Goal: Transaction & Acquisition: Purchase product/service

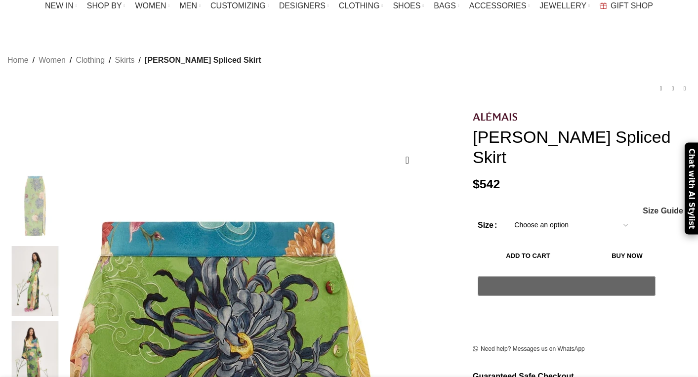
scroll to position [89, 0]
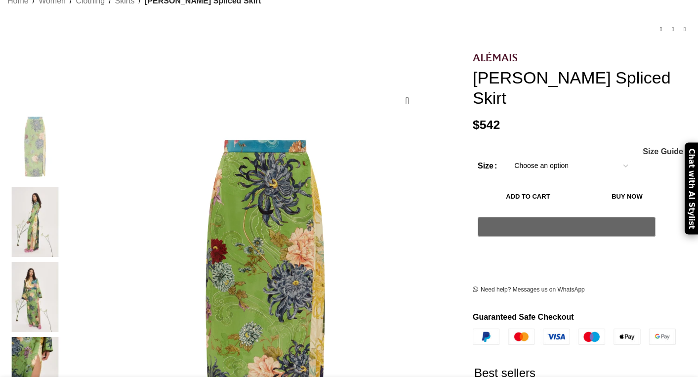
click at [65, 193] on img at bounding box center [35, 222] width 60 height 70
click at [65, 262] on img at bounding box center [35, 297] width 60 height 70
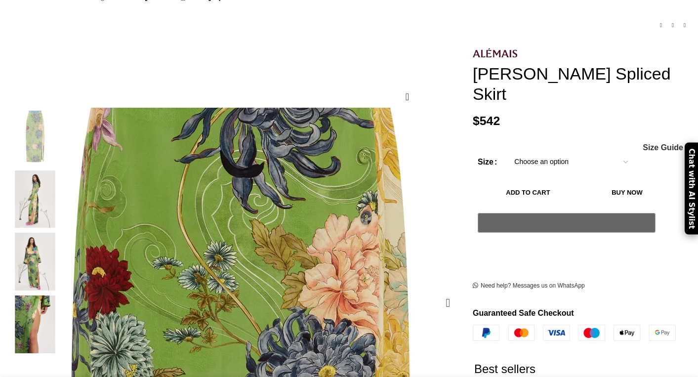
scroll to position [0, 208]
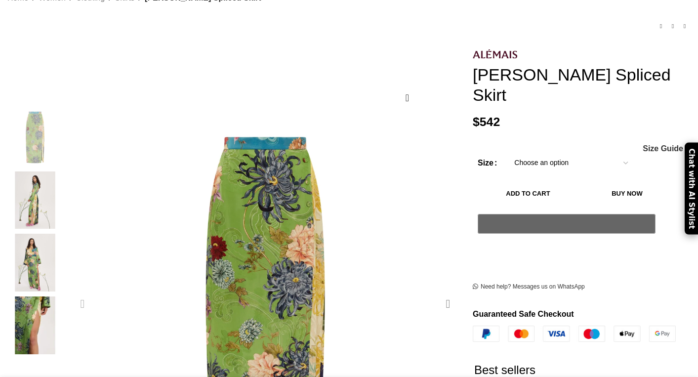
click at [435, 291] on div "Next slide" at bounding box center [447, 303] width 25 height 25
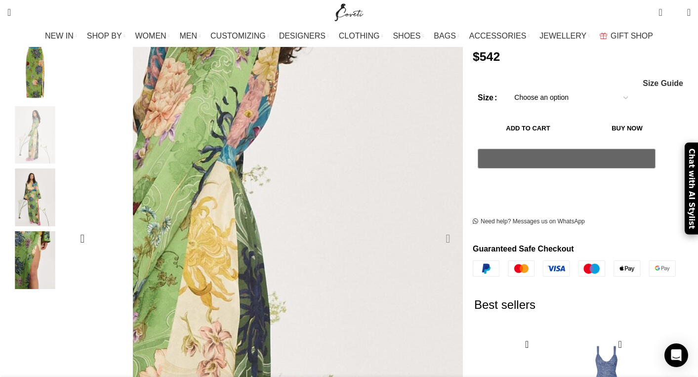
scroll to position [159, 0]
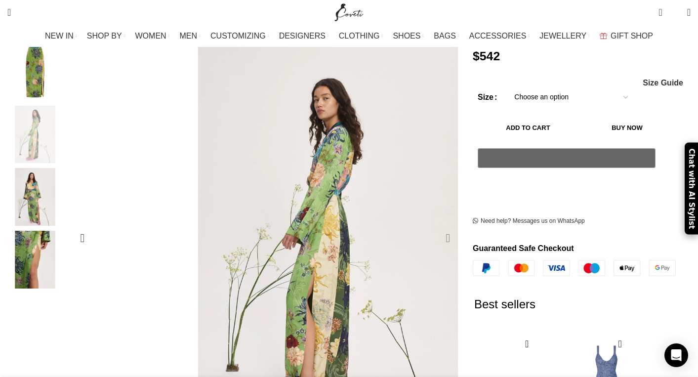
click at [435, 226] on div "Next slide" at bounding box center [447, 238] width 25 height 25
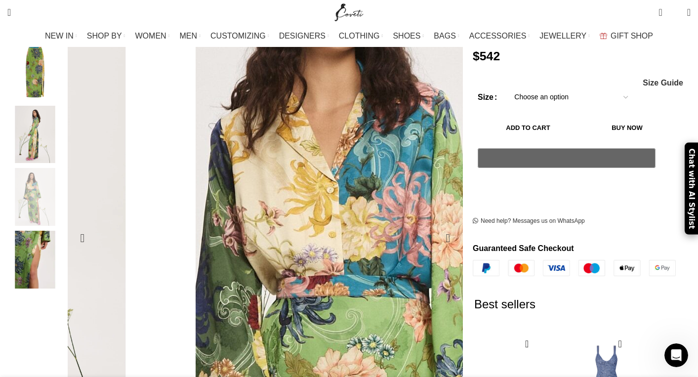
scroll to position [0, 519]
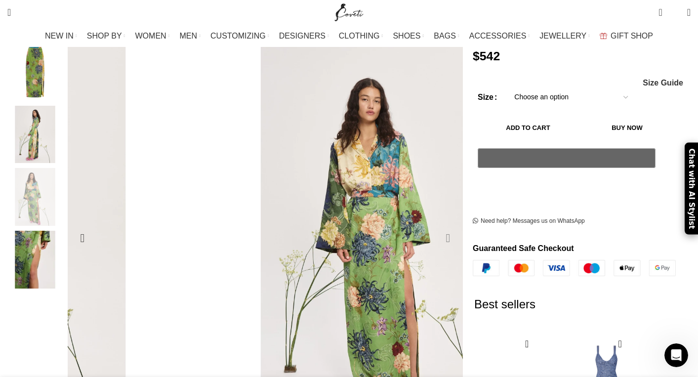
click at [435, 226] on div "Next slide" at bounding box center [447, 238] width 25 height 25
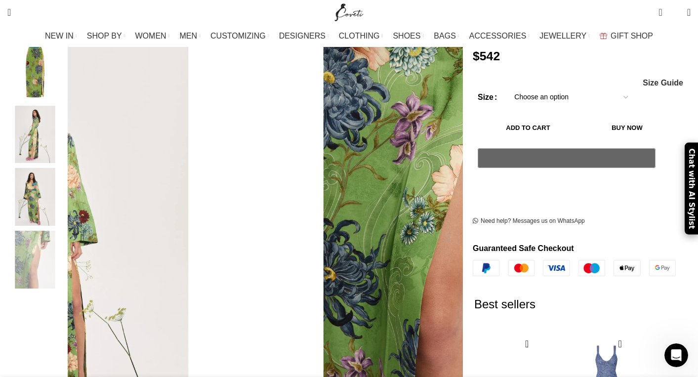
click at [435, 226] on div "Next slide" at bounding box center [447, 238] width 25 height 25
click at [95, 226] on div "Previous slide" at bounding box center [82, 238] width 25 height 25
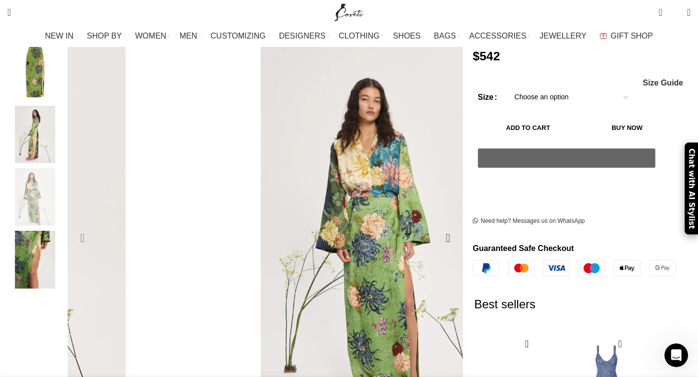
click at [95, 226] on div "Previous slide" at bounding box center [82, 238] width 25 height 25
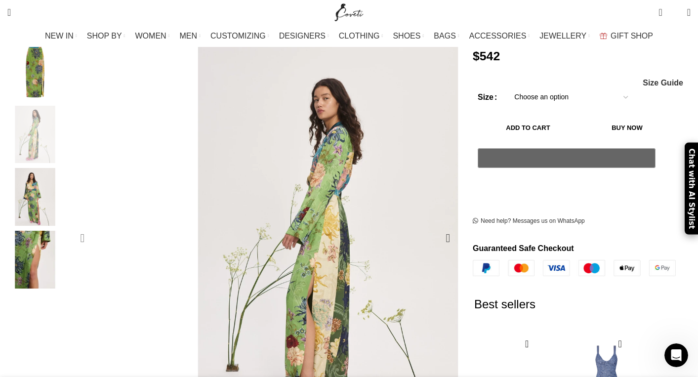
click at [95, 226] on div "Previous slide" at bounding box center [82, 238] width 25 height 25
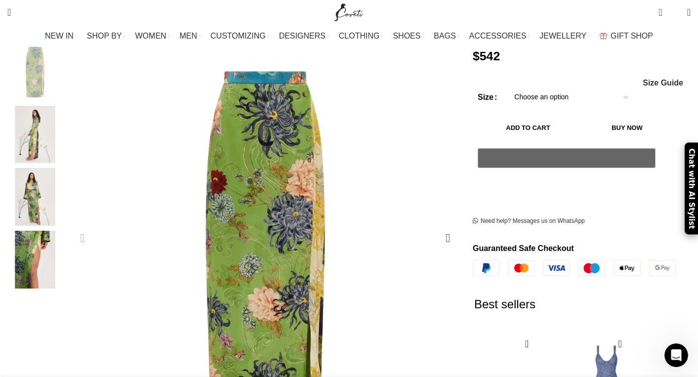
click at [95, 226] on div "Previous slide" at bounding box center [82, 238] width 25 height 25
click at [435, 226] on div "Next slide" at bounding box center [447, 238] width 25 height 25
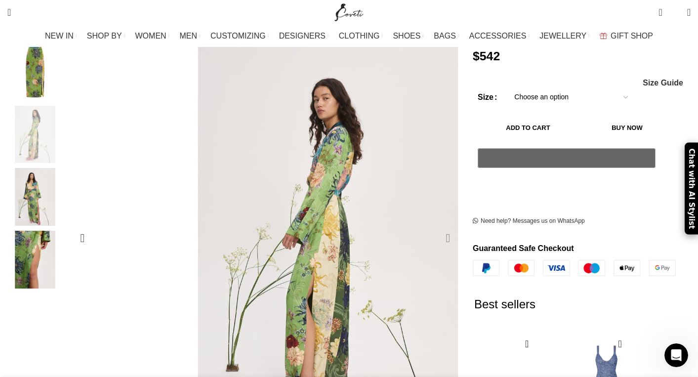
click at [435, 226] on div "Next slide" at bounding box center [447, 238] width 25 height 25
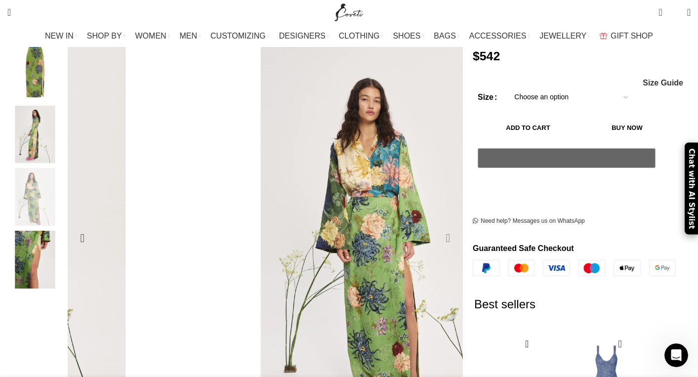
click at [435, 226] on div "Next slide" at bounding box center [447, 238] width 25 height 25
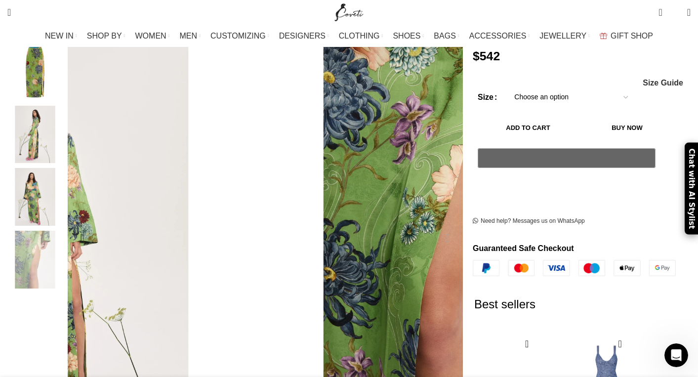
click at [435, 226] on div "Next slide" at bounding box center [447, 238] width 25 height 25
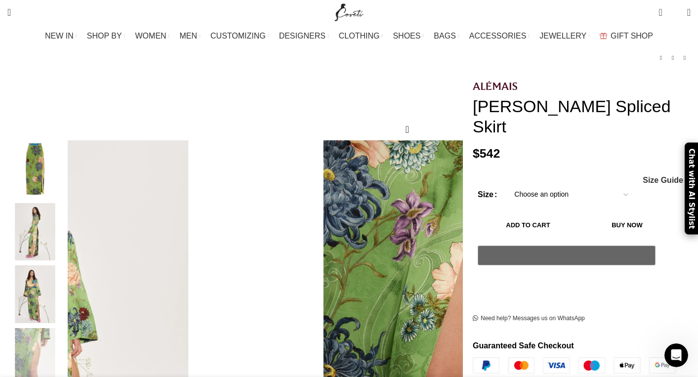
scroll to position [60, 0]
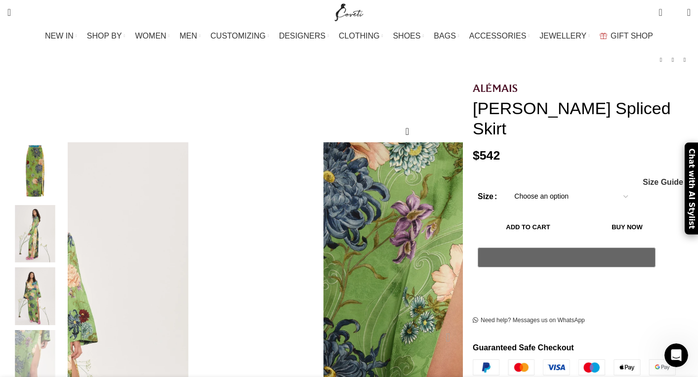
click at [95, 325] on div "Previous slide" at bounding box center [82, 337] width 25 height 25
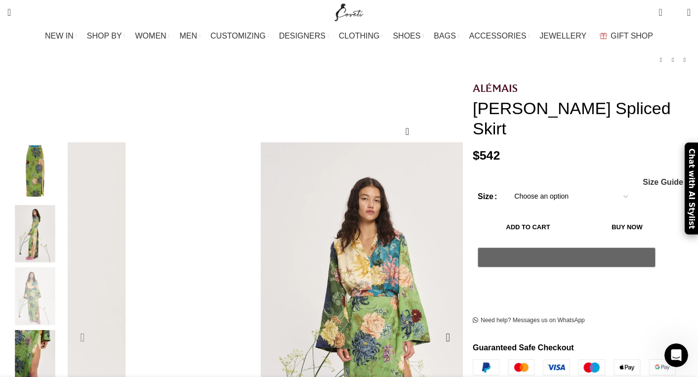
click at [95, 325] on div "Previous slide" at bounding box center [82, 337] width 25 height 25
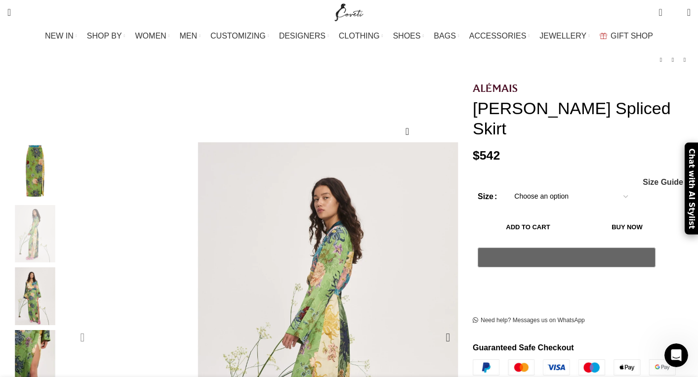
click at [95, 325] on div "Previous slide" at bounding box center [82, 337] width 25 height 25
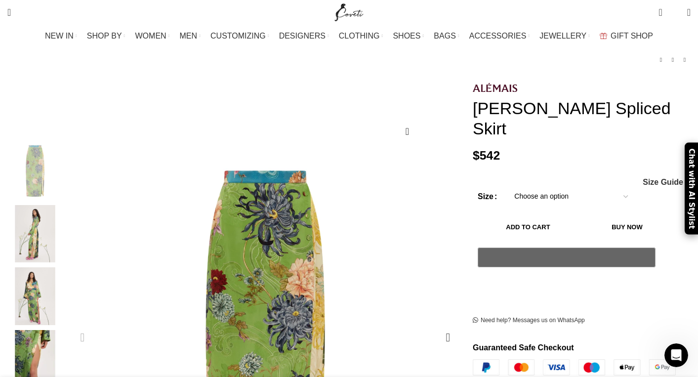
scroll to position [0, 1039]
click at [95, 325] on div "Previous slide" at bounding box center [82, 337] width 25 height 25
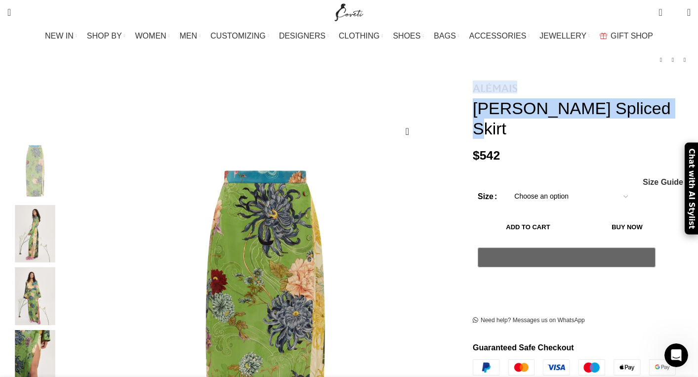
drag, startPoint x: 621, startPoint y: 94, endPoint x: 457, endPoint y: 69, distance: 165.8
click at [472, 80] on div "[PERSON_NAME] Spliced Skirt $ 542 Women's clothing size guide Women Clothing Si…" at bounding box center [581, 379] width 218 height 598
copy div "[PERSON_NAME] Spliced Skirt"
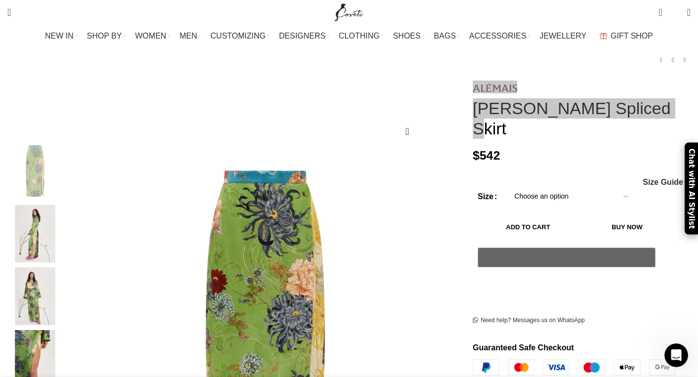
scroll to position [0, 1143]
